Goal: Find contact information: Find contact information

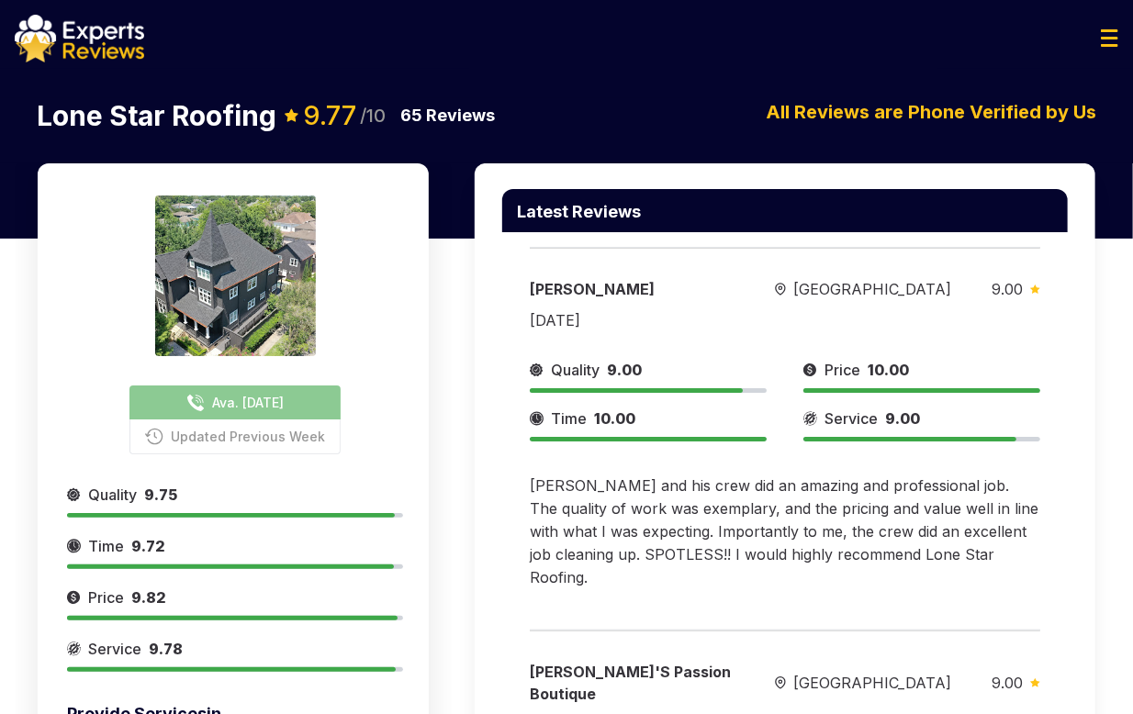
click at [258, 412] on button "Ava. [DATE]" at bounding box center [234, 403] width 211 height 34
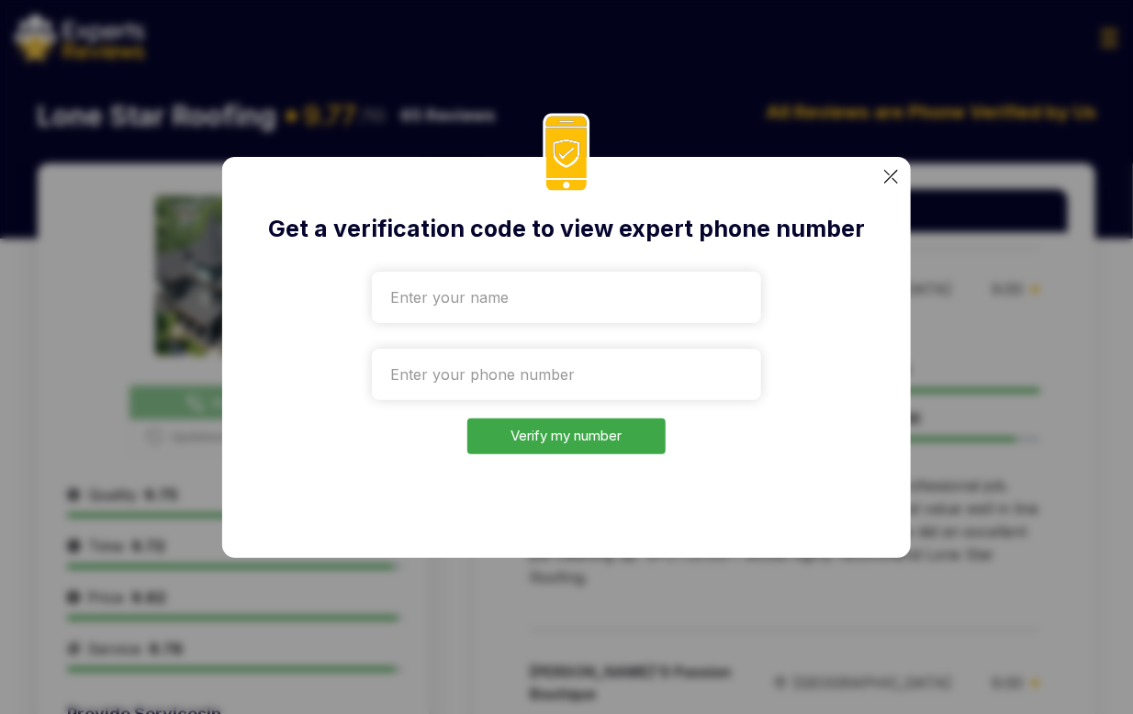
click at [512, 298] on input "text" at bounding box center [566, 297] width 389 height 51
click at [893, 178] on img at bounding box center [891, 177] width 14 height 14
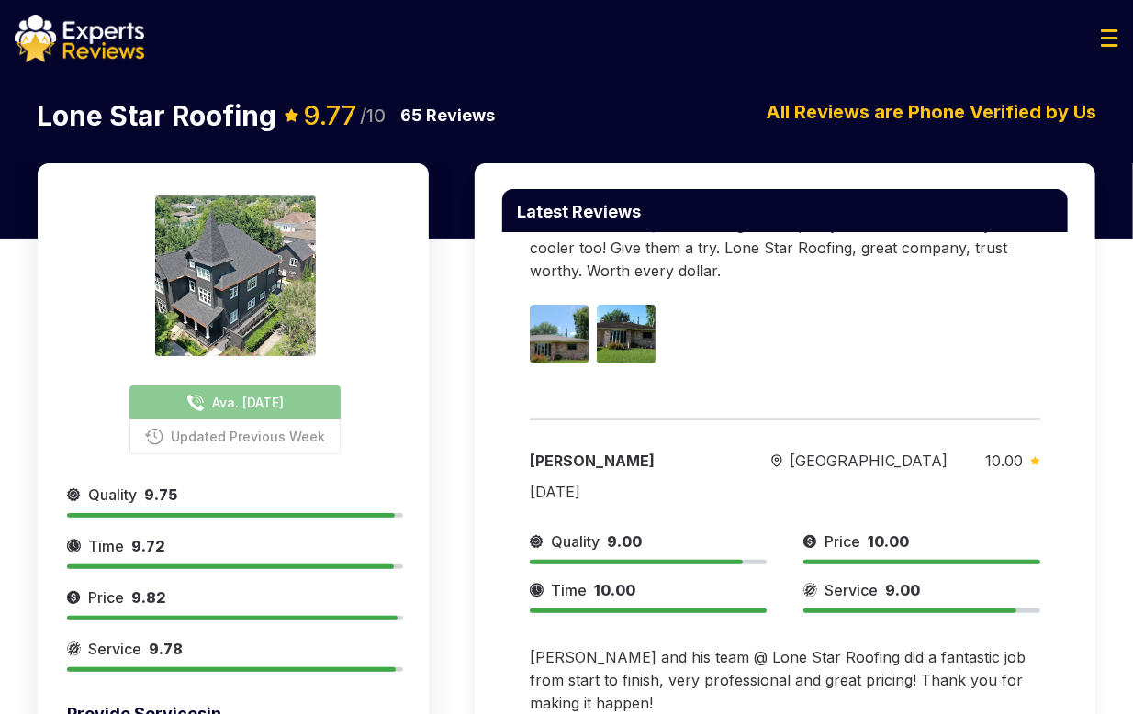
click at [224, 398] on span "Ava. [DATE]" at bounding box center [248, 402] width 72 height 19
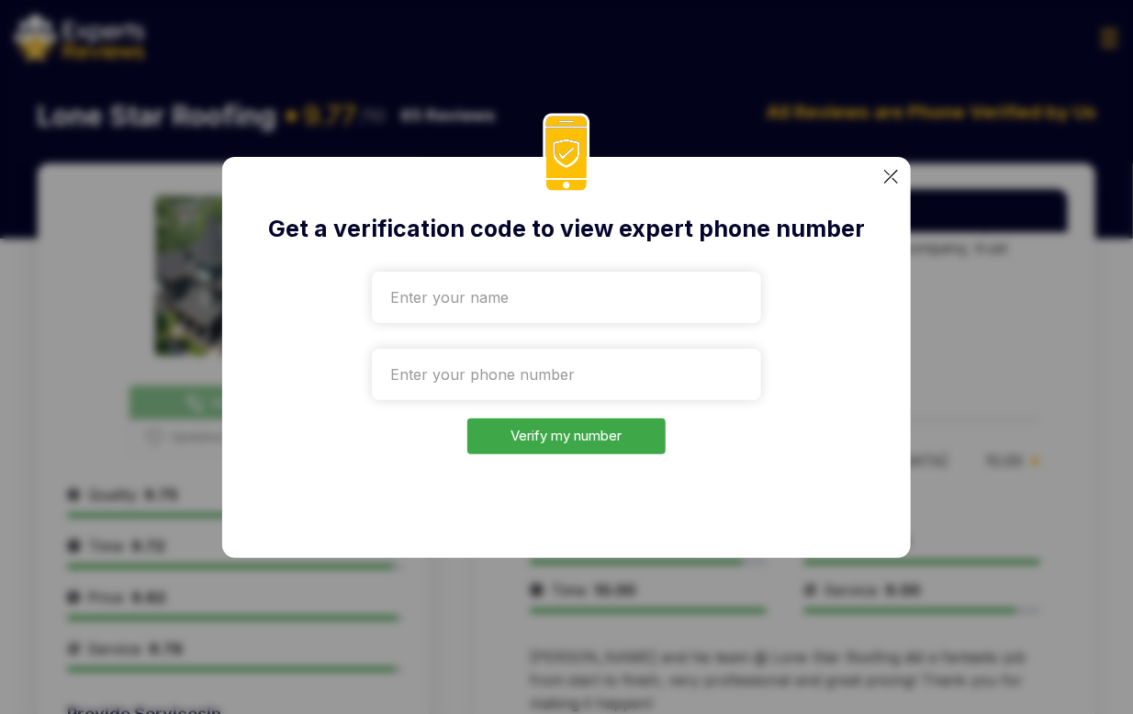
click at [899, 270] on div "Get a verification code to view expert phone number Verify my number" at bounding box center [566, 357] width 689 height 401
click at [467, 365] on input "tel" at bounding box center [566, 374] width 389 height 51
paste input "[PHONE_NUMBER]"
type input "[PHONE_NUMBER]"
click at [898, 313] on div "Get a verification code to view expert phone number [PHONE_NUMBER] Verify my nu…" at bounding box center [566, 357] width 689 height 401
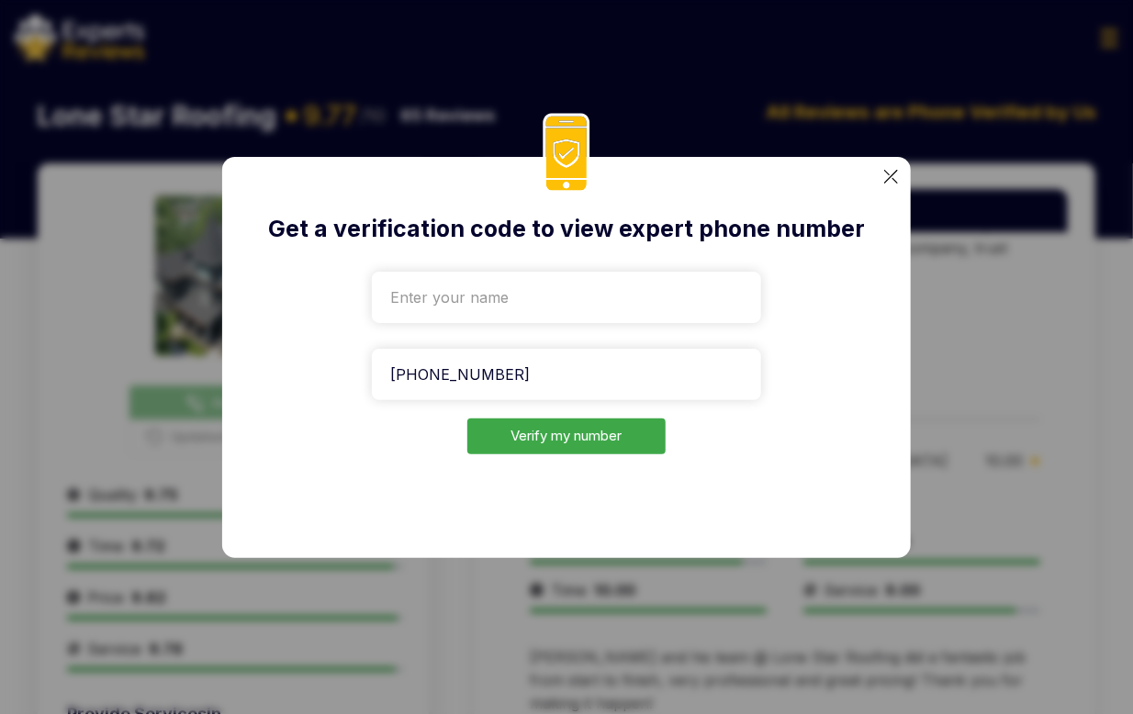
click at [888, 188] on div "Get a verification code to view expert phone number [PHONE_NUMBER] Verify my nu…" at bounding box center [566, 357] width 689 height 401
click at [888, 176] on img at bounding box center [891, 177] width 14 height 14
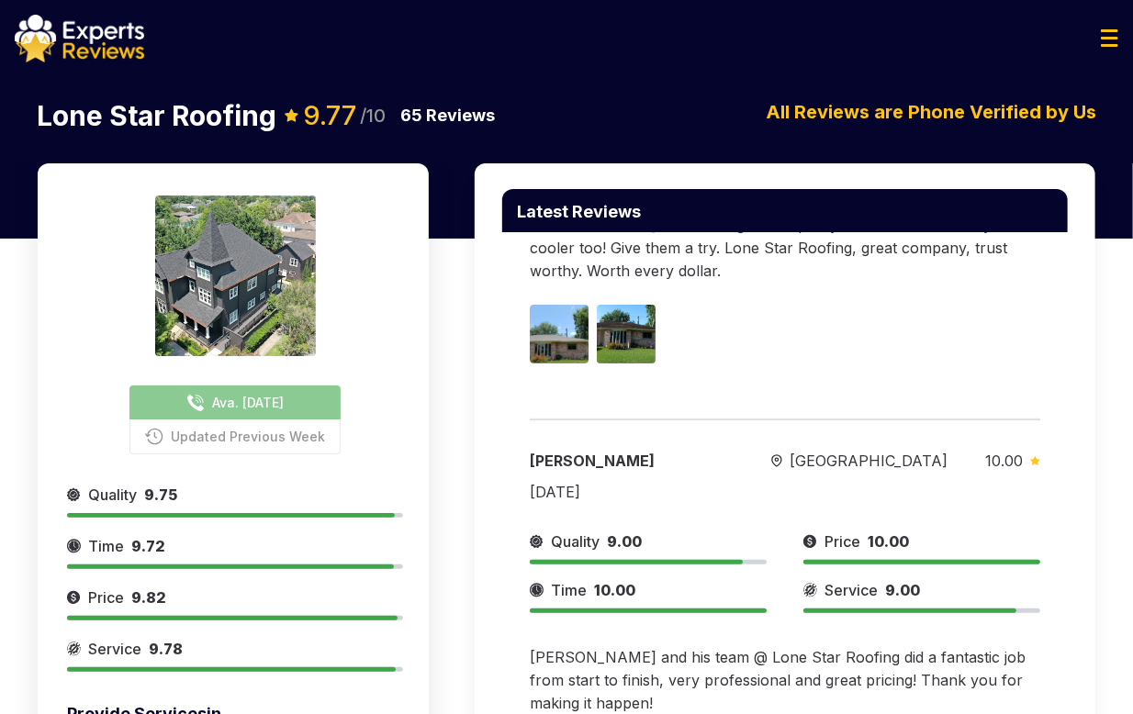
click at [243, 410] on span "Ava. [DATE]" at bounding box center [248, 402] width 72 height 19
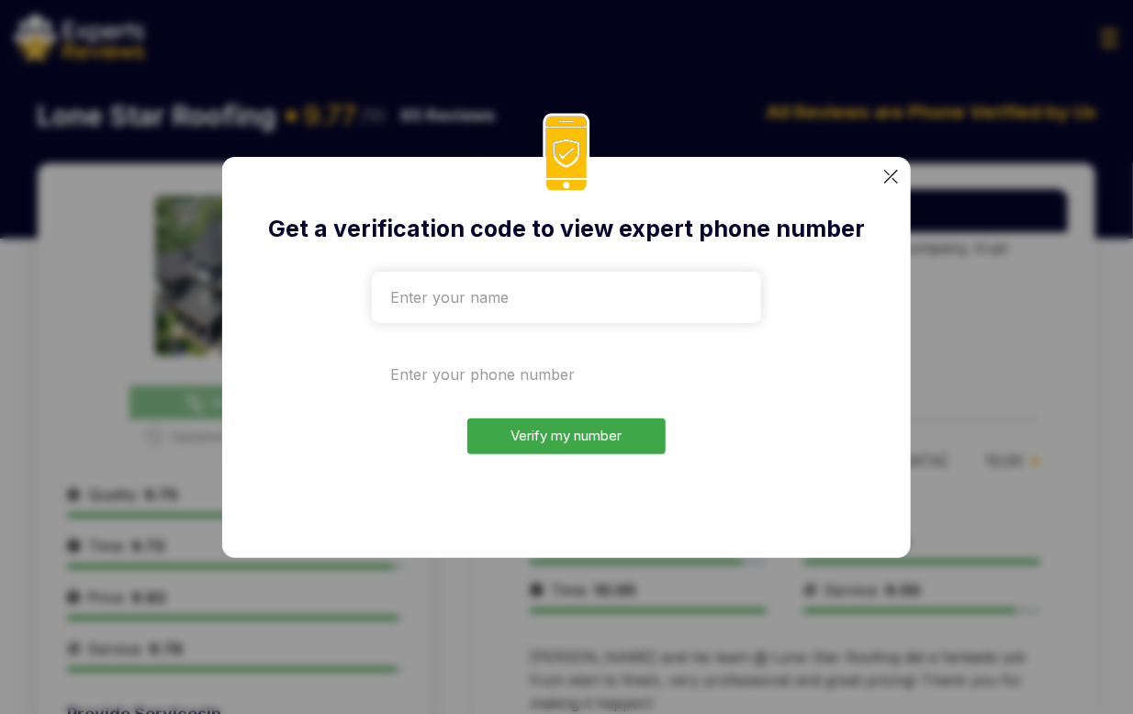
click at [514, 372] on input "tel" at bounding box center [566, 374] width 389 height 51
paste input "[PHONE_NUMBER]"
click at [904, 433] on div "Get a verification code to view expert phone number [PHONE_NUMBER] Verify my nu…" at bounding box center [566, 357] width 689 height 401
click at [573, 376] on input "[PHONE_NUMBER]" at bounding box center [566, 374] width 389 height 51
paste input "tel"
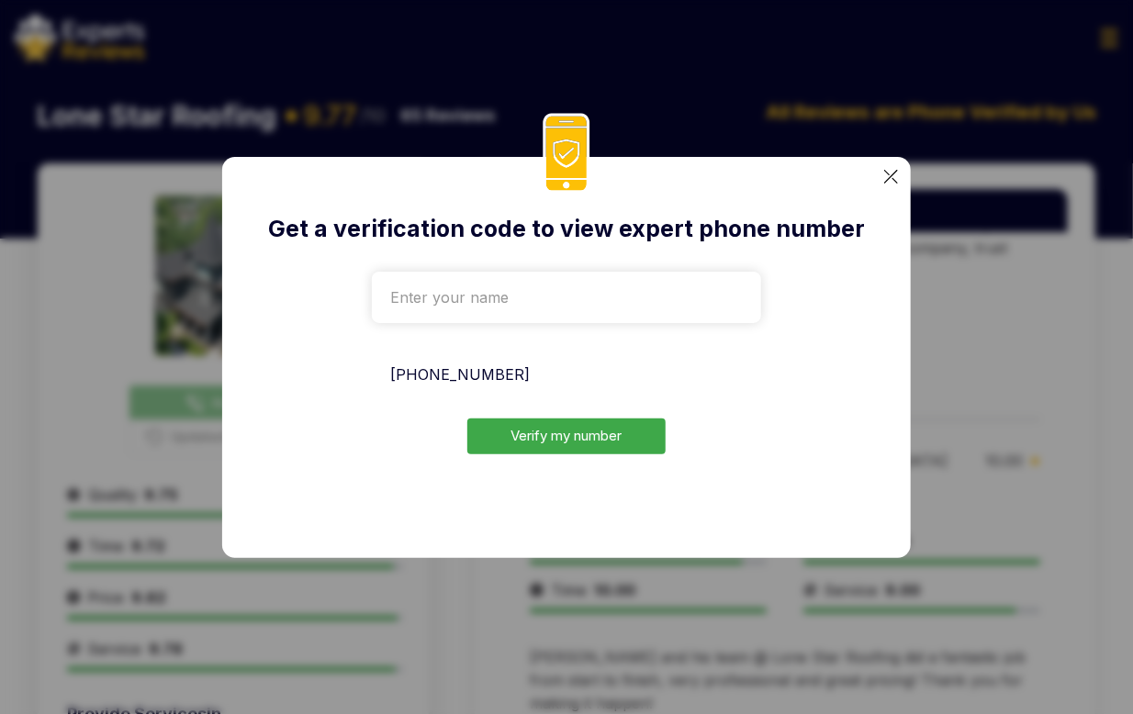
type input "[PHONE_NUMBER]"
click at [902, 347] on div "Get a verification code to view expert phone number [PHONE_NUMBER] Verify my nu…" at bounding box center [566, 357] width 689 height 401
click at [560, 372] on input "[PHONE_NUMBER]" at bounding box center [566, 374] width 389 height 51
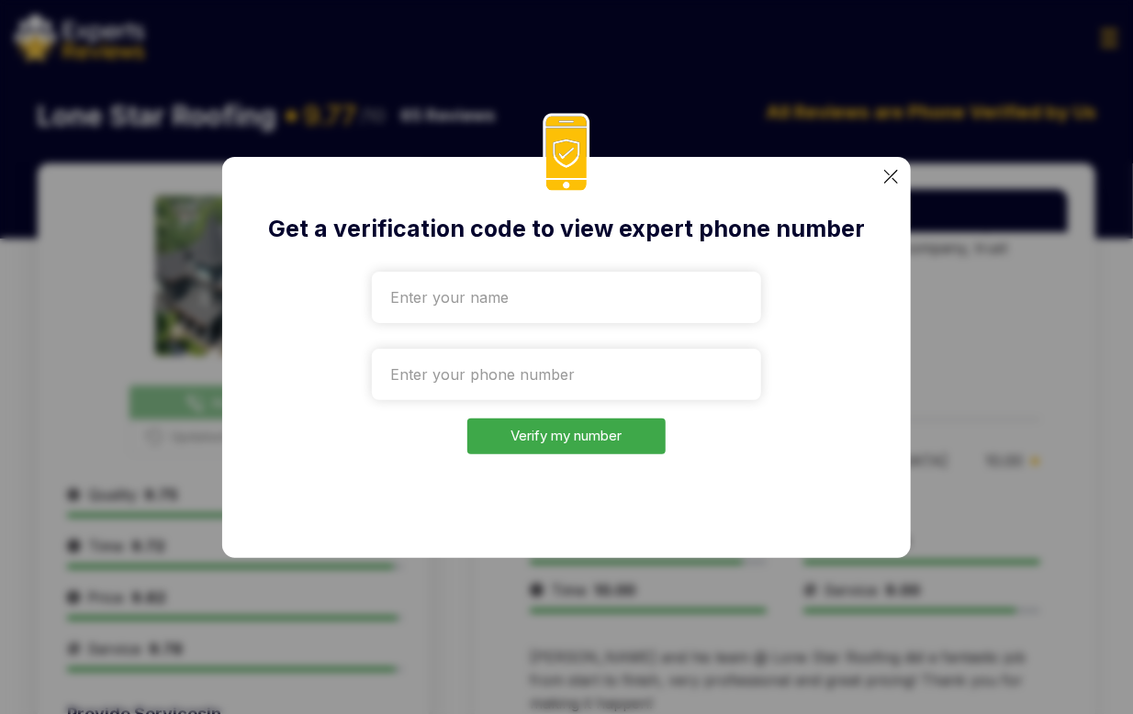
click at [309, 541] on div "Get a verification code to view expert phone number Verify my number" at bounding box center [566, 357] width 689 height 401
click at [883, 174] on div "Get a verification code to view expert phone number Verify my number" at bounding box center [566, 357] width 689 height 401
click at [895, 174] on img at bounding box center [891, 177] width 14 height 14
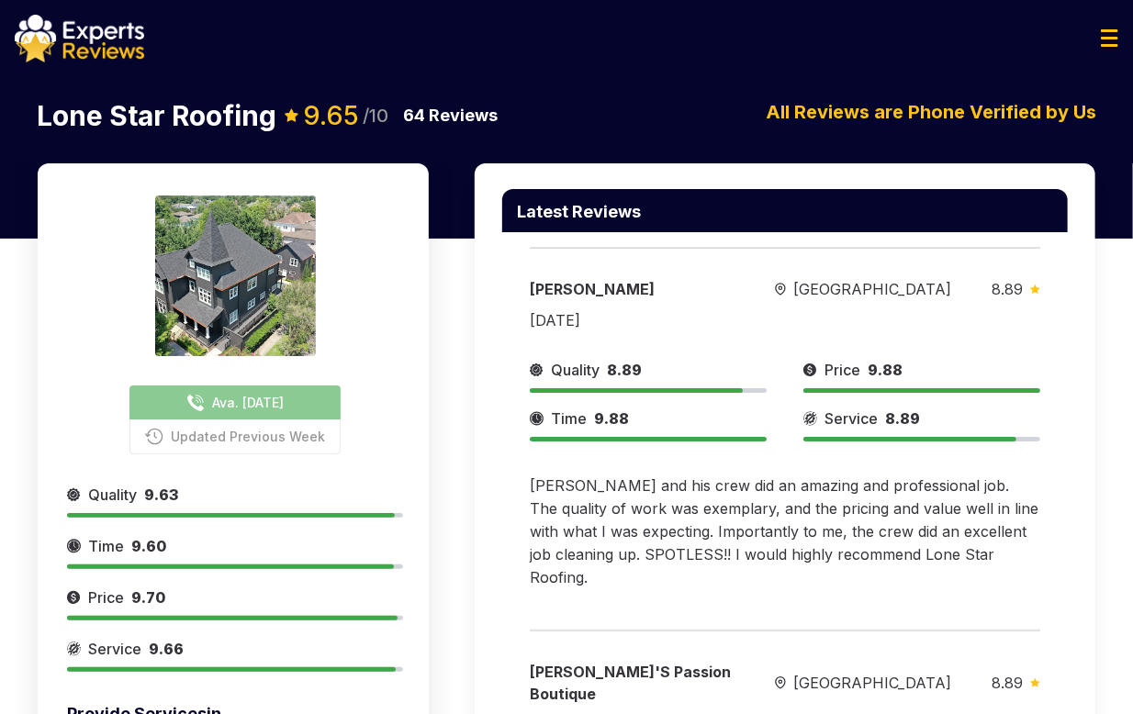
click at [212, 405] on span "Ava. [DATE]" at bounding box center [248, 402] width 72 height 19
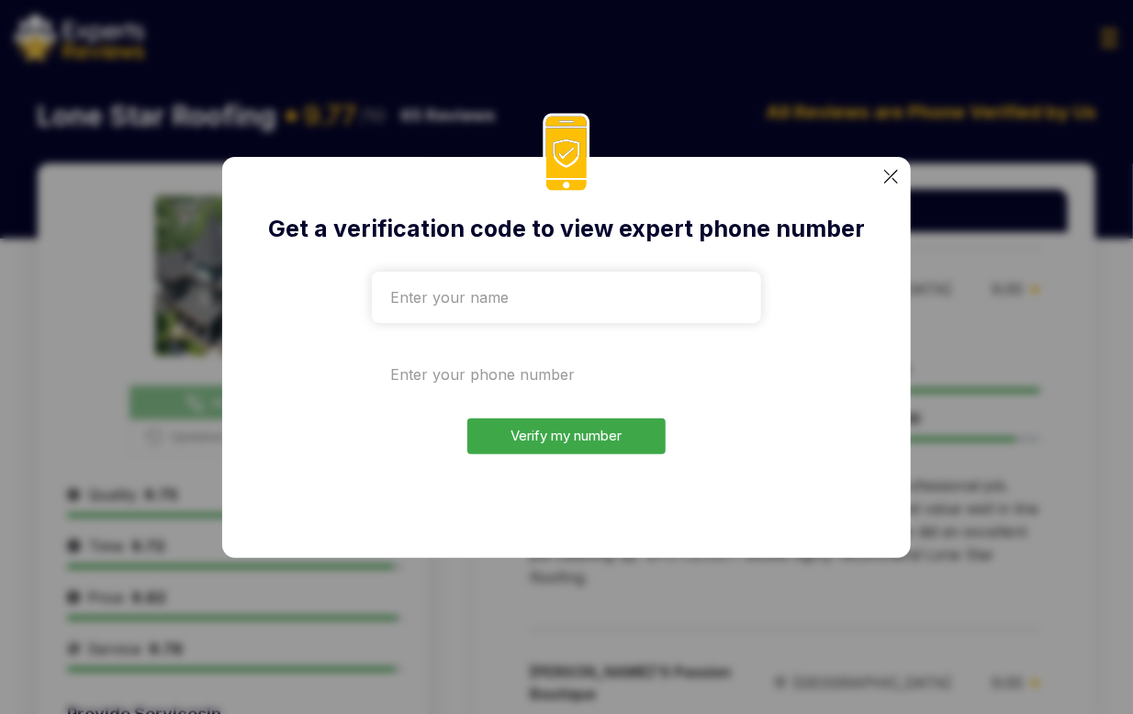
click at [431, 384] on input "tel" at bounding box center [566, 374] width 389 height 51
paste input "[PHONE_NUMBER]"
type input "[PHONE_NUMBER]"
drag, startPoint x: 554, startPoint y: 370, endPoint x: 66, endPoint y: 355, distance: 487.9
click at [479, 375] on input "[PHONE_NUMBER]" at bounding box center [566, 374] width 389 height 51
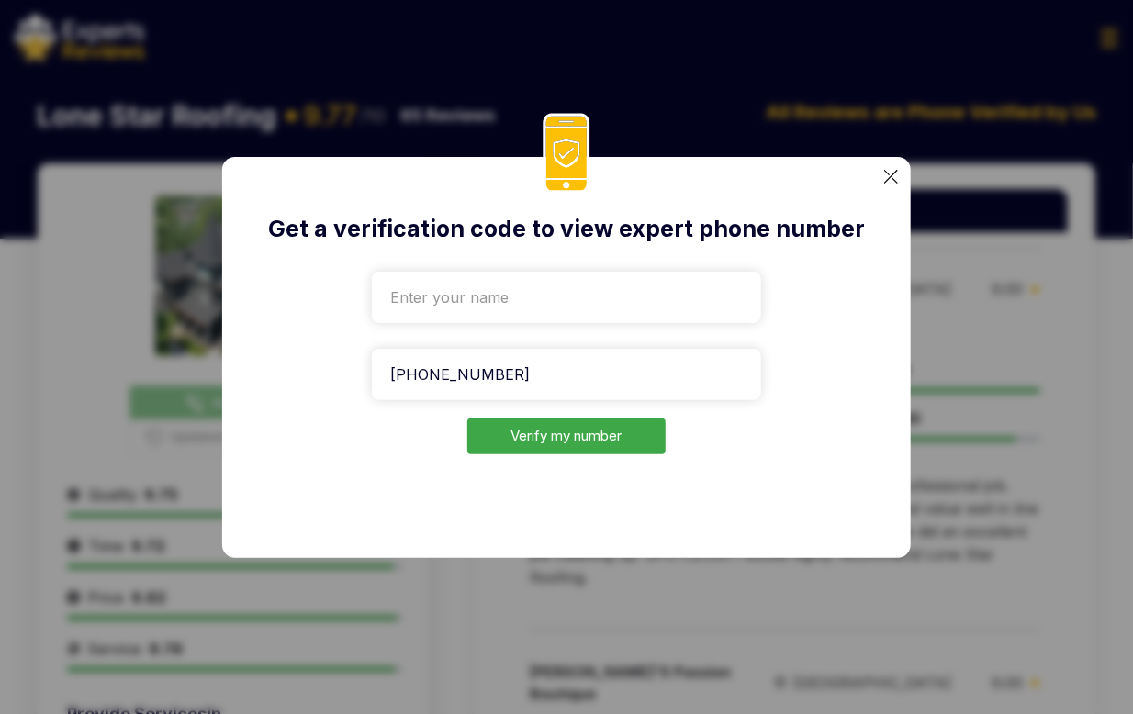
click at [1025, 250] on div "Get a verification code to view expert phone number [PHONE_NUMBER] Verify my nu…" at bounding box center [566, 357] width 1133 height 714
click at [900, 166] on div "Get a verification code to view expert phone number [PHONE_NUMBER] Verify my nu…" at bounding box center [566, 357] width 689 height 401
click at [889, 184] on div "Get a verification code to view expert phone number [PHONE_NUMBER] Verify my nu…" at bounding box center [566, 357] width 689 height 401
click at [889, 181] on img at bounding box center [891, 177] width 14 height 14
